Goal: Transaction & Acquisition: Book appointment/travel/reservation

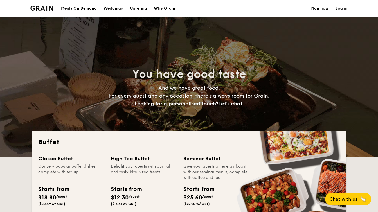
select select
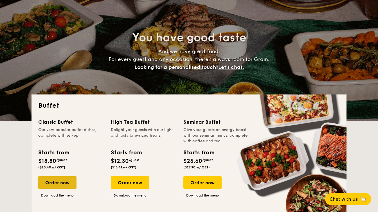
scroll to position [76, 0]
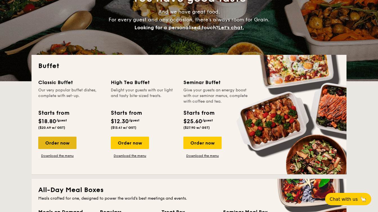
click at [58, 142] on div "Order now" at bounding box center [57, 143] width 38 height 12
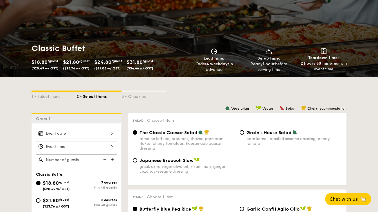
scroll to position [90, 0]
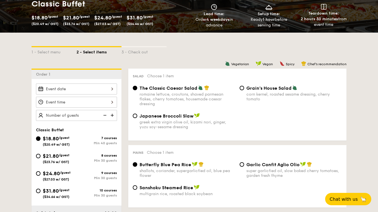
click at [79, 90] on div at bounding box center [76, 89] width 81 height 11
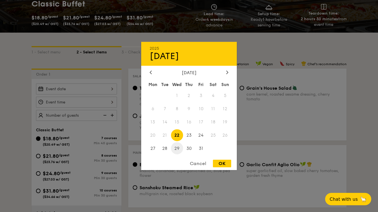
click at [178, 149] on span "29" at bounding box center [177, 148] width 12 height 12
click at [219, 163] on div "OK" at bounding box center [222, 164] width 18 height 8
type input "[DATE]"
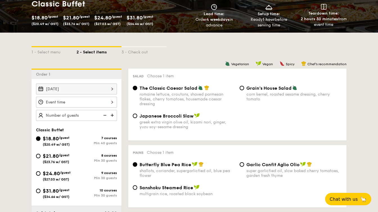
click at [90, 103] on div "12 1 2 3 4 5 6 7 8 9 10 11 00 15 30 45 am pm Cancel OK" at bounding box center [76, 102] width 81 height 11
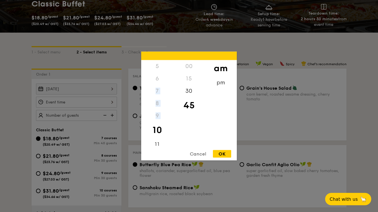
drag, startPoint x: 153, startPoint y: 127, endPoint x: 156, endPoint y: 93, distance: 33.6
click at [156, 93] on div "12 1 2 3 4 5 6 7 8 9 10 11" at bounding box center [157, 103] width 32 height 86
click at [156, 139] on div "11" at bounding box center [157, 142] width 32 height 16
click at [193, 70] on div "00" at bounding box center [189, 68] width 32 height 16
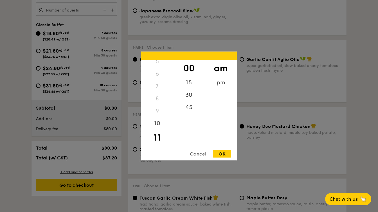
scroll to position [59, 0]
click at [188, 109] on div "45" at bounding box center [189, 109] width 32 height 16
click at [227, 155] on div "OK" at bounding box center [222, 154] width 18 height 8
type input "11:45AM"
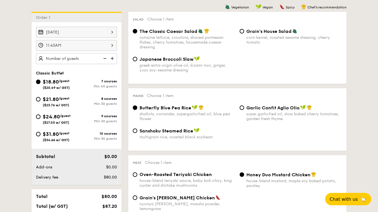
scroll to position [129, 0]
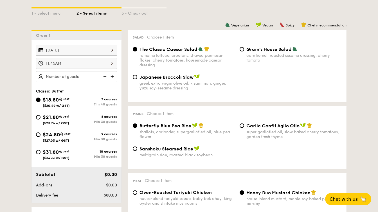
click at [114, 77] on img at bounding box center [113, 76] width 8 height 11
type input "40 guests"
click at [107, 78] on img at bounding box center [104, 76] width 8 height 11
click at [106, 77] on img at bounding box center [104, 76] width 8 height 11
click at [41, 116] on div "$21.80 /guest ($23.76 w/ GST)" at bounding box center [56, 119] width 41 height 12
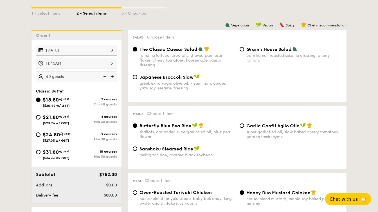
click at [41, 116] on input "$21.80 /guest ($23.76 w/ GST) 8 courses Min 30 guests" at bounding box center [38, 117] width 5 height 5
radio input "true"
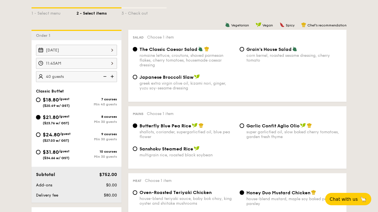
radio input "true"
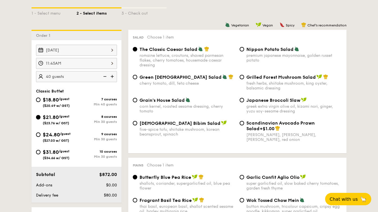
click at [105, 77] on img at bounding box center [104, 76] width 8 height 11
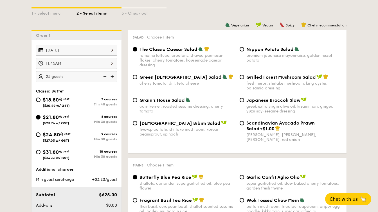
click at [105, 77] on img at bounding box center [104, 76] width 8 height 11
click at [112, 76] on img at bounding box center [113, 76] width 8 height 11
type input "30 guests"
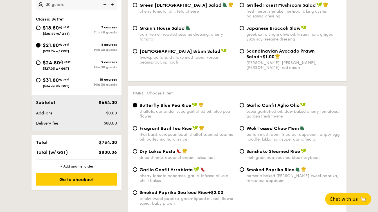
scroll to position [140, 0]
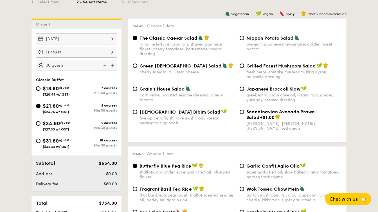
click at [80, 41] on div "[DATE]" at bounding box center [76, 38] width 81 height 11
click at [39, 123] on input "$24.80 /guest ($27.03 w/ GST) 9 courses Min 30 guests" at bounding box center [38, 123] width 5 height 5
radio input "true"
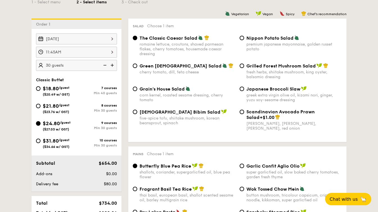
radio input "true"
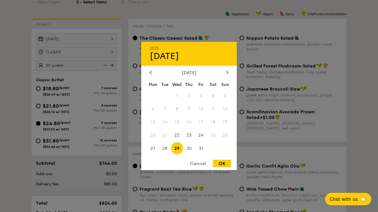
click at [69, 41] on div "[DATE] 2025 Oct [DATE] Tue Wed Thu Fri Sat Sun 1 2 3 4 5 6 7 8 9 10 11 12 13 14…" at bounding box center [76, 38] width 81 height 11
click at [196, 161] on div "Cancel" at bounding box center [198, 164] width 28 height 8
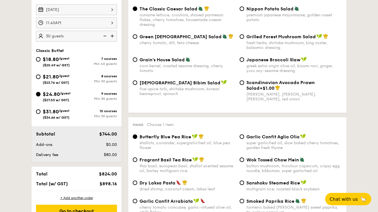
scroll to position [147, 0]
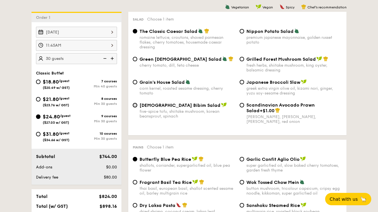
click at [134, 106] on input "Korean Bibim Salad five-spice tofu, shiitake mushroom, korean beansprout, spina…" at bounding box center [135, 105] width 5 height 5
radio input "true"
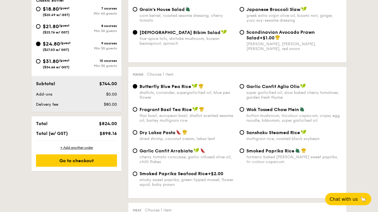
scroll to position [260, 0]
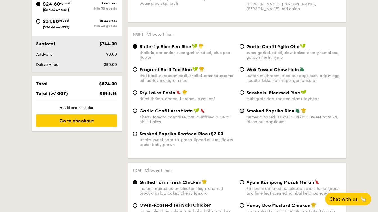
click at [241, 112] on input "Smoked Paprika Rice turmeric baked [PERSON_NAME] sweet paprika, tri-colour caps…" at bounding box center [242, 111] width 5 height 5
radio input "true"
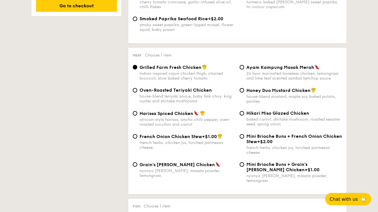
scroll to position [387, 0]
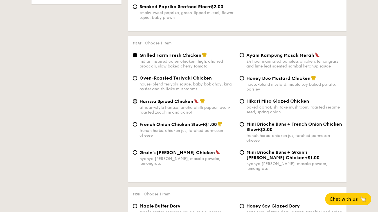
click at [133, 104] on input "Harissa Spiced Chicken african-style harissa, ancho chilli pepper, oven-roasted…" at bounding box center [135, 101] width 5 height 5
radio input "true"
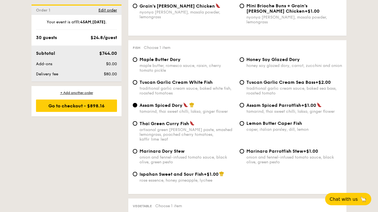
scroll to position [537, 0]
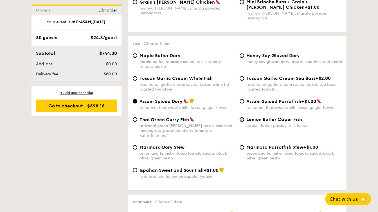
click at [244, 118] on input "Lemon Butter Caper Fish caper, italian parsley, dill, lemon" at bounding box center [242, 119] width 5 height 5
radio input "true"
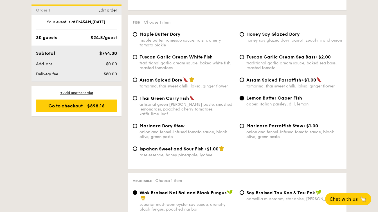
scroll to position [597, 0]
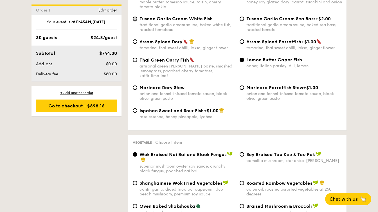
click at [136, 18] on input "Tuscan Garlic Cream White Fish traditional garlic cream sauce, baked white fish…" at bounding box center [135, 19] width 5 height 5
radio input "true"
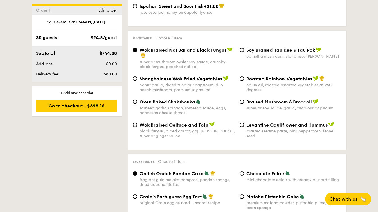
scroll to position [701, 0]
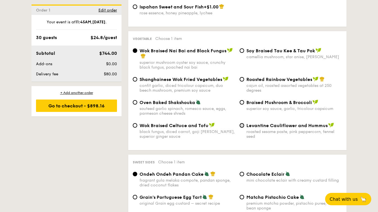
click at [240, 123] on input "Levantine Cauliflower and Hummus roasted sesame paste, pink peppercorn, fennel …" at bounding box center [242, 125] width 5 height 5
radio input "true"
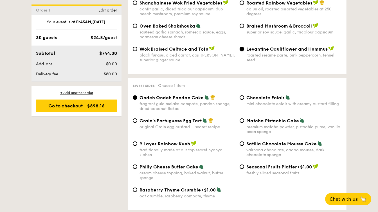
scroll to position [801, 0]
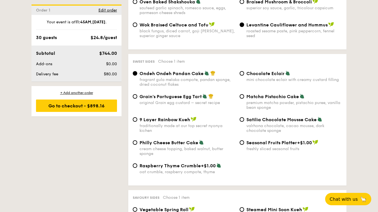
click at [137, 142] on div "Philly Cheese Butter Cake cream cheese topping, baked walnut, butter sponge" at bounding box center [184, 148] width 107 height 16
click at [136, 140] on input "Philly Cheese Butter Cake cream cheese topping, baked walnut, butter sponge" at bounding box center [135, 142] width 5 height 5
radio input "true"
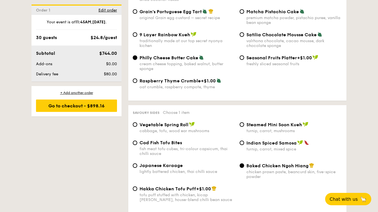
scroll to position [927, 0]
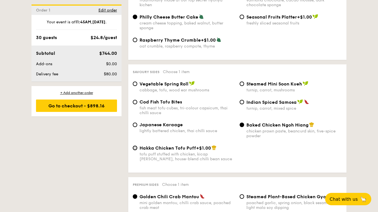
click at [135, 146] on input "Hakka Chicken Tofu Puff +$1.00 tofu puff stuffed with chicken, kicap [PERSON_NA…" at bounding box center [135, 148] width 5 height 5
radio input "true"
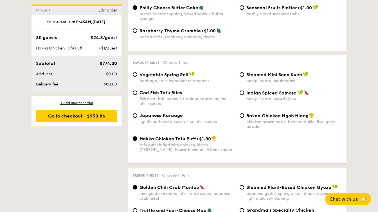
scroll to position [945, 0]
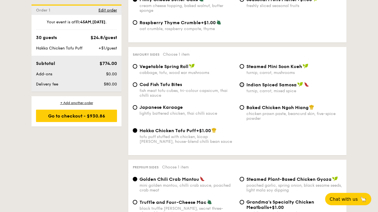
click at [244, 84] on input "Indian Spiced Samosa turnip, carrot, mixed spice" at bounding box center [242, 84] width 5 height 5
radio input "true"
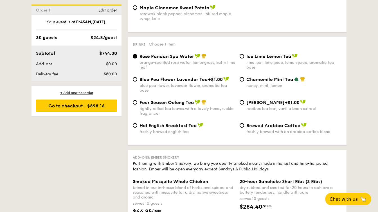
scroll to position [1185, 0]
click at [243, 58] on input "Ice Lime Lemon Tea lime leaf, lime juice, lemon juice, aromatic tea base" at bounding box center [242, 56] width 5 height 5
radio input "true"
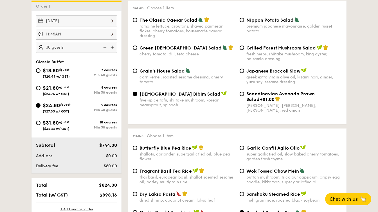
scroll to position [199, 0]
